Goal: Find contact information: Obtain details needed to contact an individual or organization

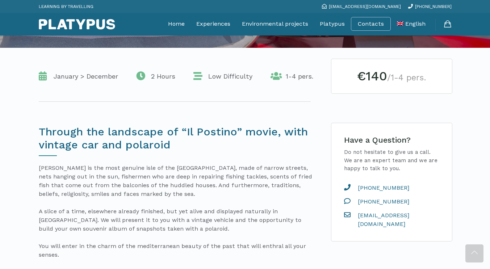
scroll to position [145, 0]
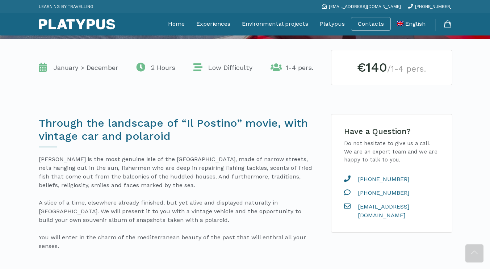
click at [405, 24] on span "English" at bounding box center [415, 23] width 20 height 7
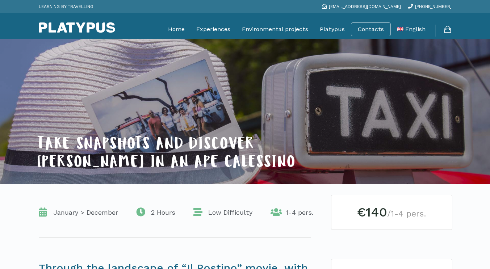
click at [0, 0] on span "Italiano" at bounding box center [0, 0] width 0 height 0
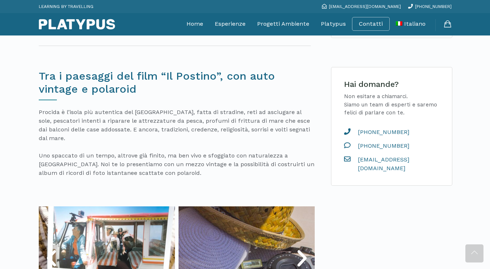
scroll to position [145, 0]
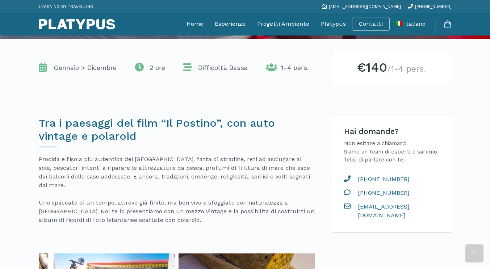
drag, startPoint x: 399, startPoint y: 203, endPoint x: 426, endPoint y: 199, distance: 28.2
click at [426, 199] on li "[PHONE_NUMBER]" at bounding box center [392, 194] width 97 height 11
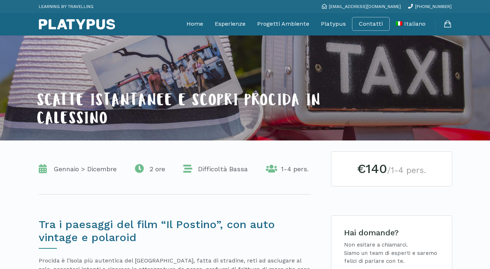
scroll to position [35, 0]
